Goal: Information Seeking & Learning: Check status

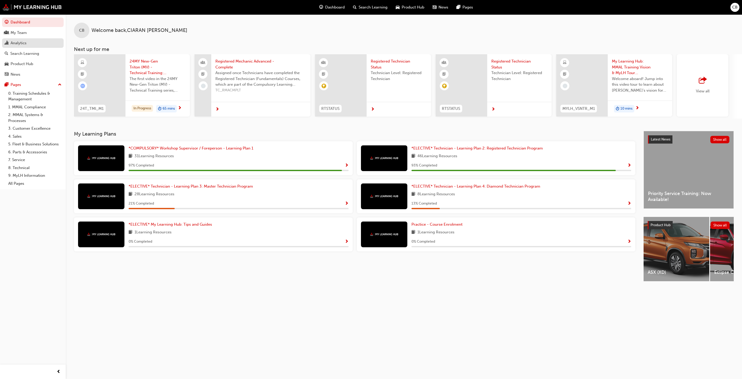
click at [24, 42] on div "Analytics" at bounding box center [19, 43] width 16 height 6
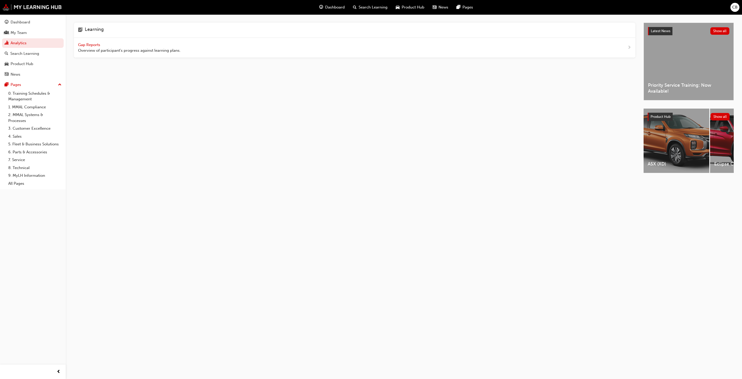
click at [94, 44] on span "Gap Reports" at bounding box center [89, 45] width 23 height 5
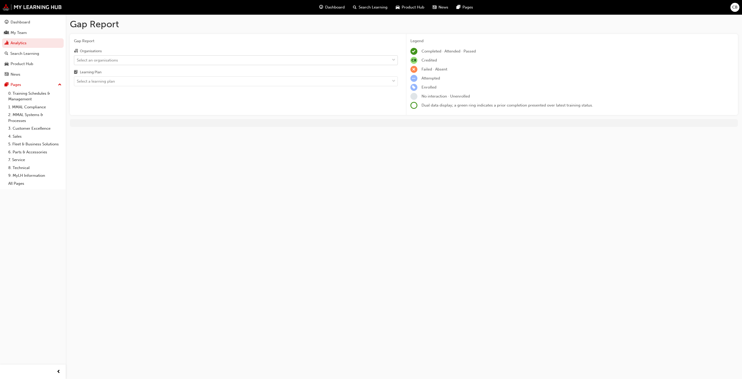
click at [109, 59] on div "Select an organisations" at bounding box center [97, 60] width 41 height 6
click at [77, 59] on input "Organisations Select an organisations" at bounding box center [77, 60] width 1 height 4
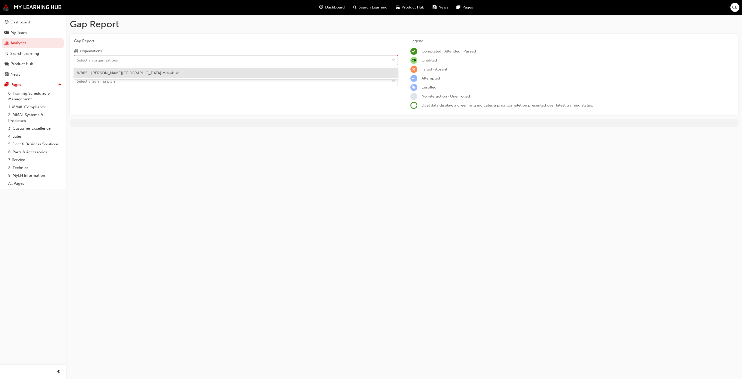
click at [114, 75] on span "W885 - [PERSON_NAME][GEOGRAPHIC_DATA] Mitsubishi" at bounding box center [129, 73] width 104 height 5
click at [114, 84] on div "Select a learning plan" at bounding box center [96, 82] width 38 height 6
click at [77, 83] on input "Learning Plan Select a learning plan" at bounding box center [77, 81] width 1 height 4
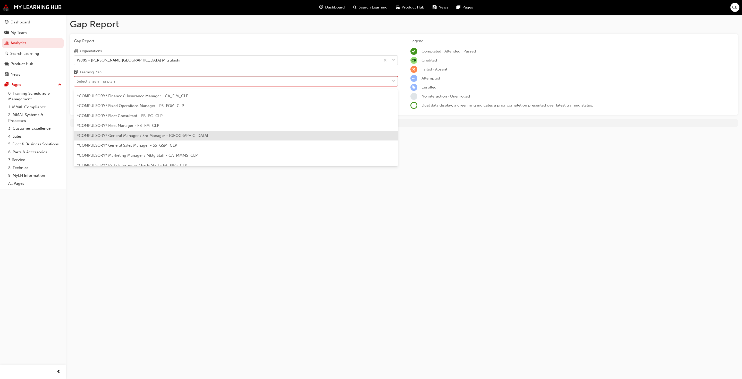
scroll to position [77, 0]
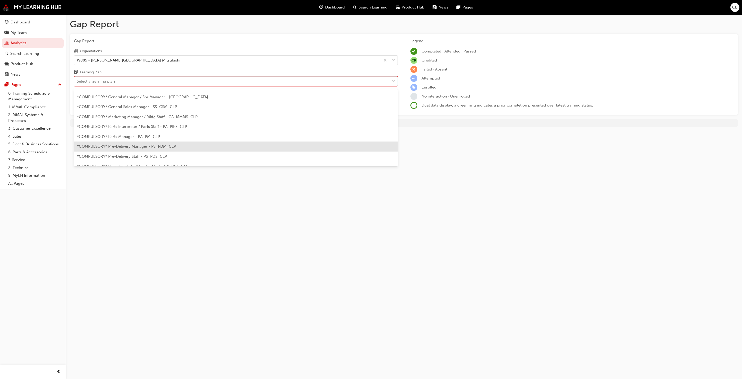
click at [150, 143] on div "*COMPULSORY* Pre-Delivery Manager - PS_PDM_CLP" at bounding box center [236, 147] width 324 height 10
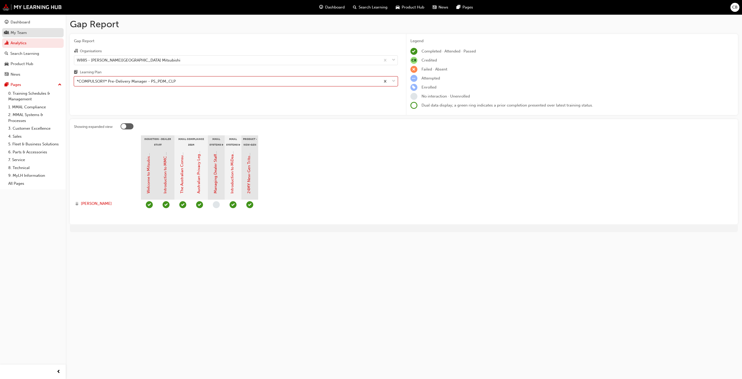
click at [26, 36] on div "My Team" at bounding box center [19, 33] width 16 height 6
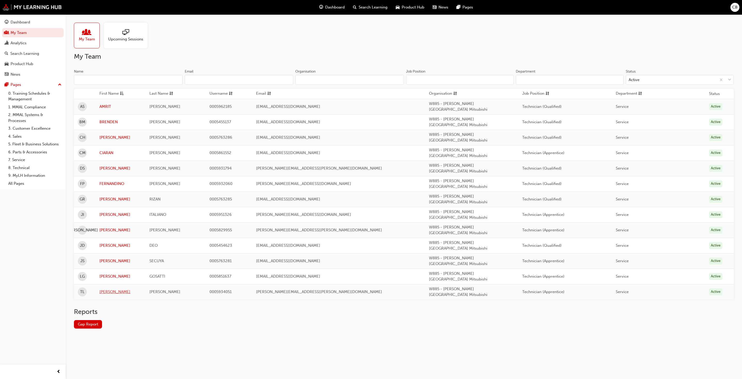
click at [109, 289] on link "[PERSON_NAME]" at bounding box center [120, 292] width 42 height 6
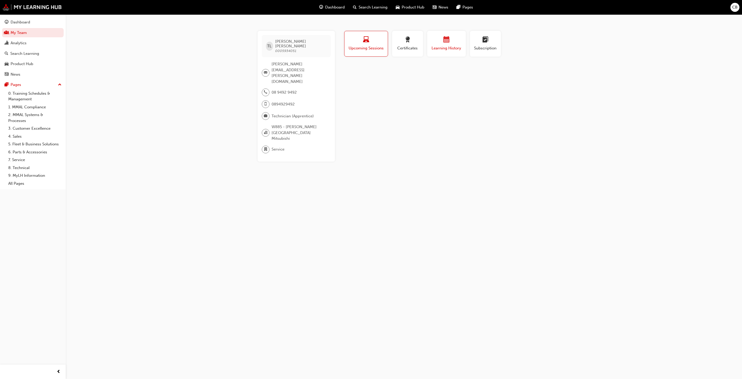
click at [386, 49] on span "Learning History" at bounding box center [446, 48] width 31 height 6
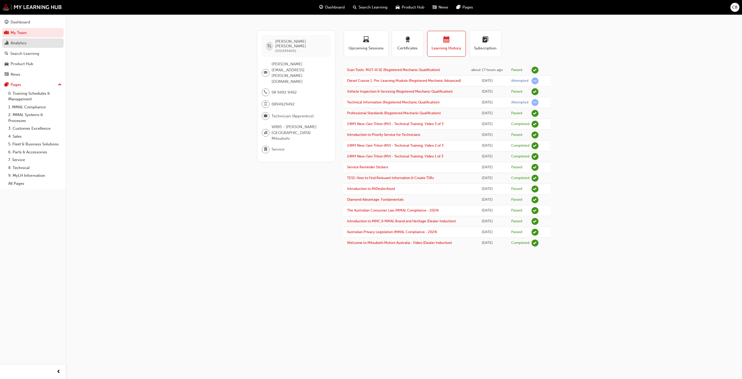
click at [17, 43] on div "Analytics" at bounding box center [19, 43] width 16 height 6
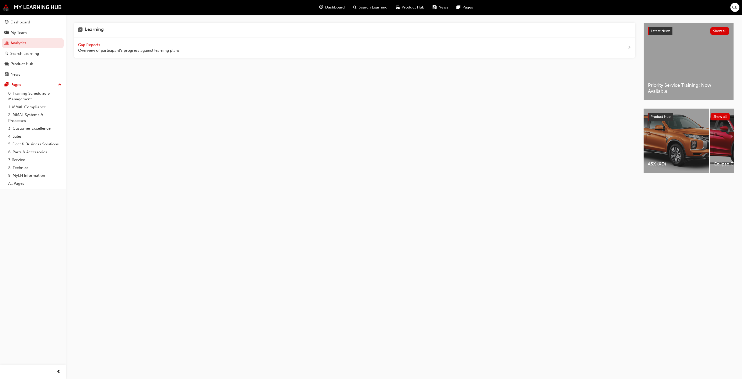
click at [99, 48] on span "Overview of participant's progress against learning plans." at bounding box center [129, 51] width 103 height 6
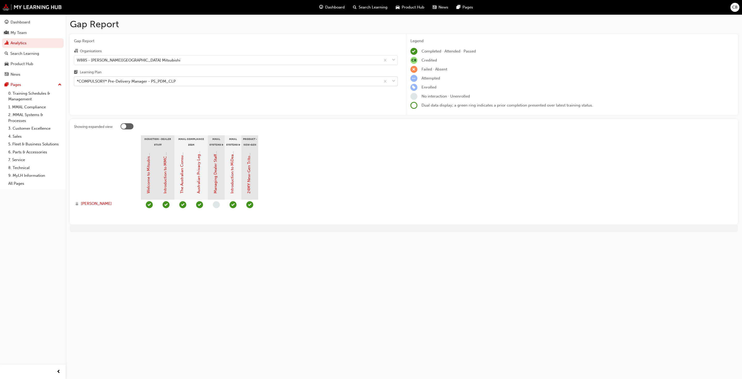
click at [89, 78] on div "*COMPULSORY* Pre-Delivery Manager - PS_PDM_CLP" at bounding box center [227, 81] width 306 height 9
click at [77, 79] on input "Learning Plan *COMPULSORY* Pre-Delivery Manager - PS_PDM_CLP" at bounding box center [77, 81] width 1 height 4
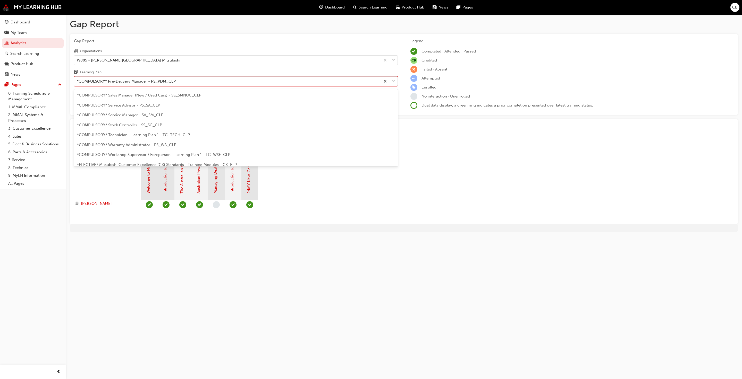
scroll to position [182, 0]
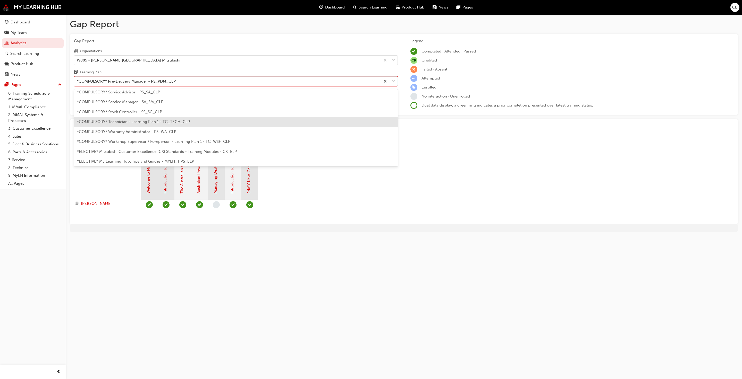
click at [116, 122] on span "*COMPULSORY* Technician - Learning Plan 1 - TC_TECH_CLP" at bounding box center [133, 122] width 113 height 5
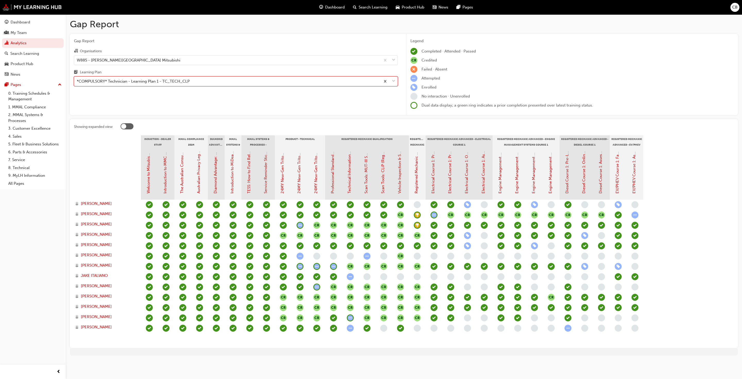
click at [386, 217] on span "learningRecordVerb_ATTEMPT-icon" at bounding box center [634, 215] width 7 height 7
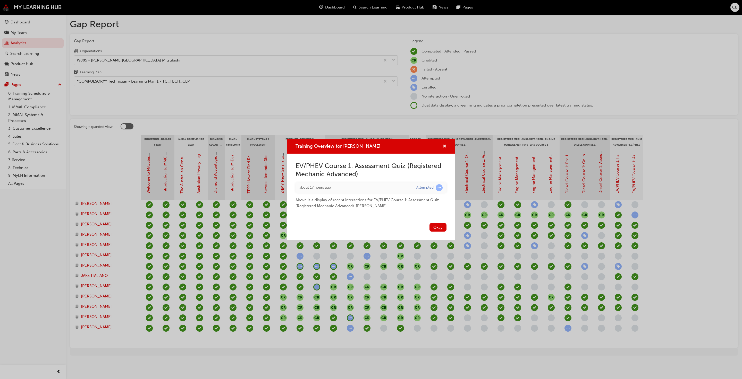
click at [386, 149] on div "Training Overview for BRENDEN MOREY" at bounding box center [442, 146] width 8 height 6
click at [386, 147] on div "Training Overview for BRENDEN MOREY" at bounding box center [442, 146] width 8 height 6
click at [386, 147] on span "cross-icon" at bounding box center [445, 147] width 4 height 5
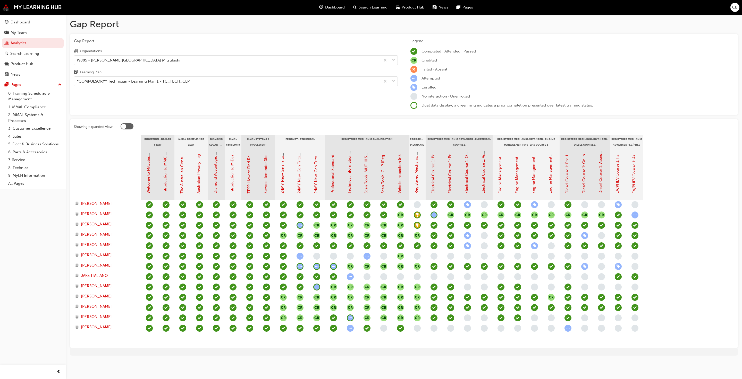
click at [350, 289] on div at bounding box center [350, 329] width 17 height 10
click at [350, 289] on span "learningRecordVerb_ATTEMPT-icon" at bounding box center [350, 328] width 7 height 7
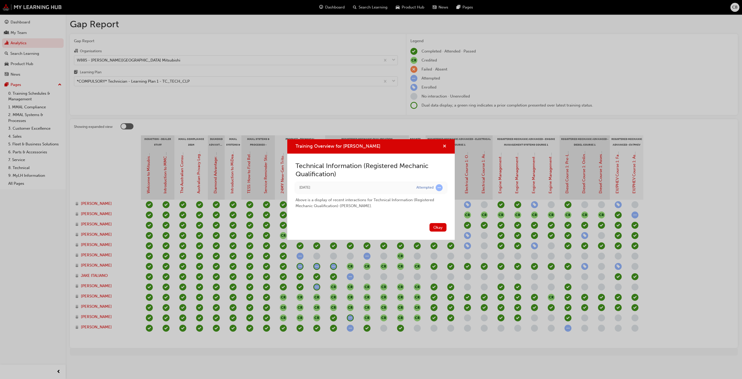
click at [386, 147] on div "Training Overview for TOM LLOYD" at bounding box center [442, 146] width 8 height 6
click at [386, 147] on span "cross-icon" at bounding box center [445, 147] width 4 height 5
